Goal: Check status: Check status

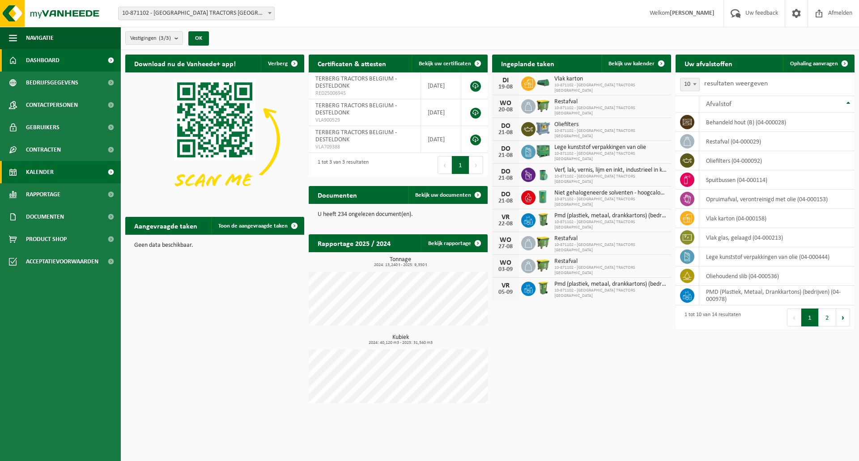
click at [48, 166] on span "Kalender" at bounding box center [40, 172] width 28 height 22
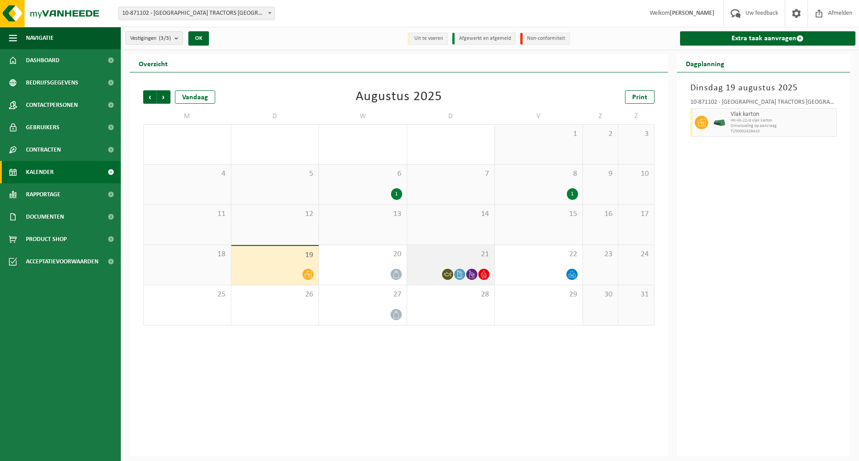
click at [458, 280] on div at bounding box center [460, 274] width 12 height 12
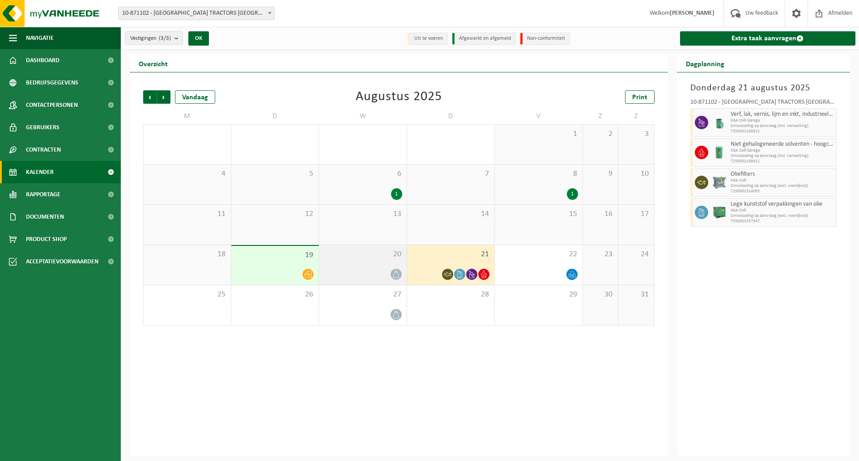
click at [400, 272] on span at bounding box center [396, 274] width 11 height 11
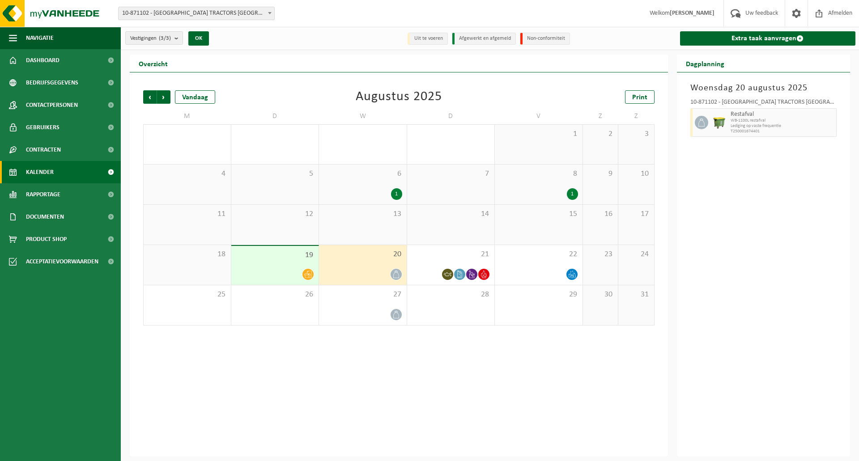
click at [285, 269] on div at bounding box center [275, 274] width 79 height 12
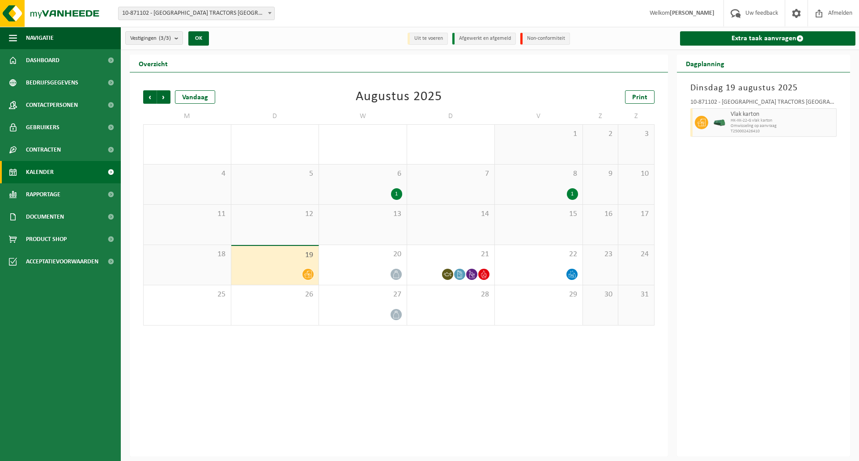
click at [355, 380] on div "Vorige Volgende Vandaag Augustus 2025 Print M D W D V Z Z 28 29 1 30 31 1 2 3 4…" at bounding box center [399, 264] width 538 height 384
click at [322, 403] on div "Vorige Volgende Vandaag Augustus 2025 Print M D W D V Z Z 28 29 1 30 31 1 2 3 4…" at bounding box center [399, 264] width 538 height 384
click at [777, 189] on div "Dinsdag 19 augustus 2025 10-871102 - TERBERG TRACTORS BELGIUM - DESTELDONK Vlak…" at bounding box center [764, 264] width 174 height 384
click at [484, 262] on div "21" at bounding box center [451, 265] width 88 height 40
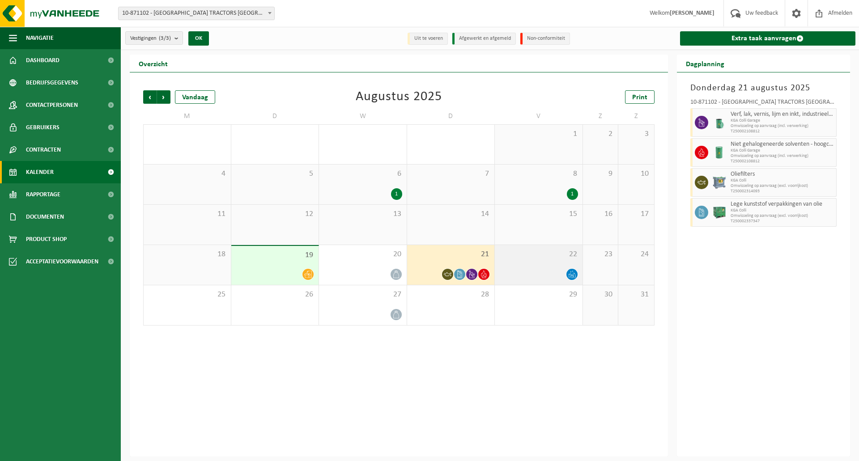
click at [536, 277] on div at bounding box center [538, 274] width 79 height 12
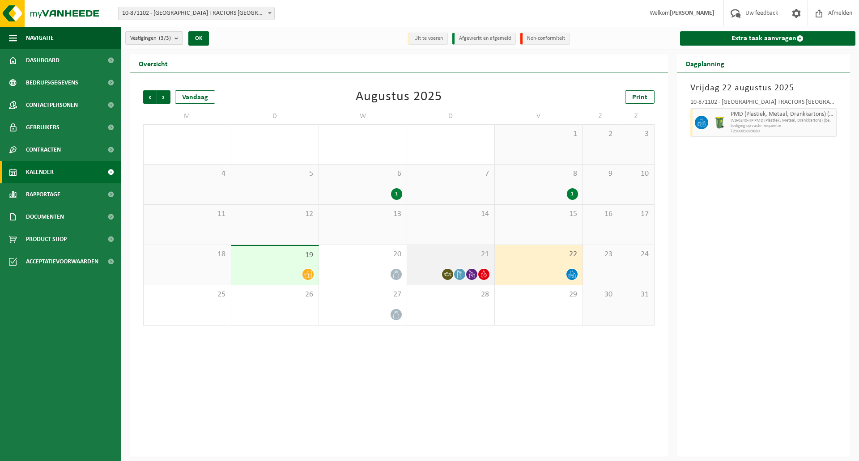
click at [446, 267] on div "21" at bounding box center [451, 265] width 88 height 40
